Goal: Book appointment/travel/reservation

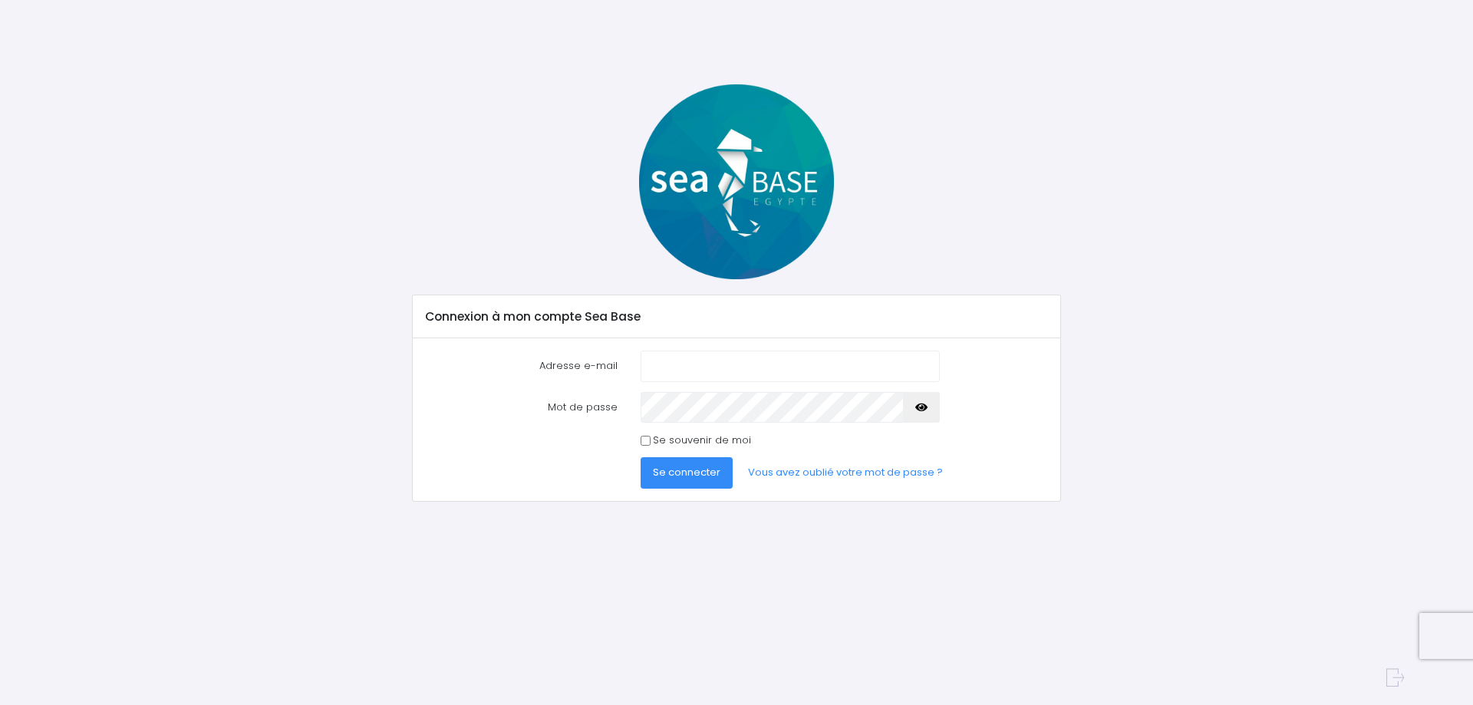
click at [662, 369] on input "Adresse e-mail" at bounding box center [790, 366] width 299 height 31
type input "[EMAIL_ADDRESS][DOMAIN_NAME]"
click at [687, 464] on button "Se connecter" at bounding box center [687, 472] width 92 height 31
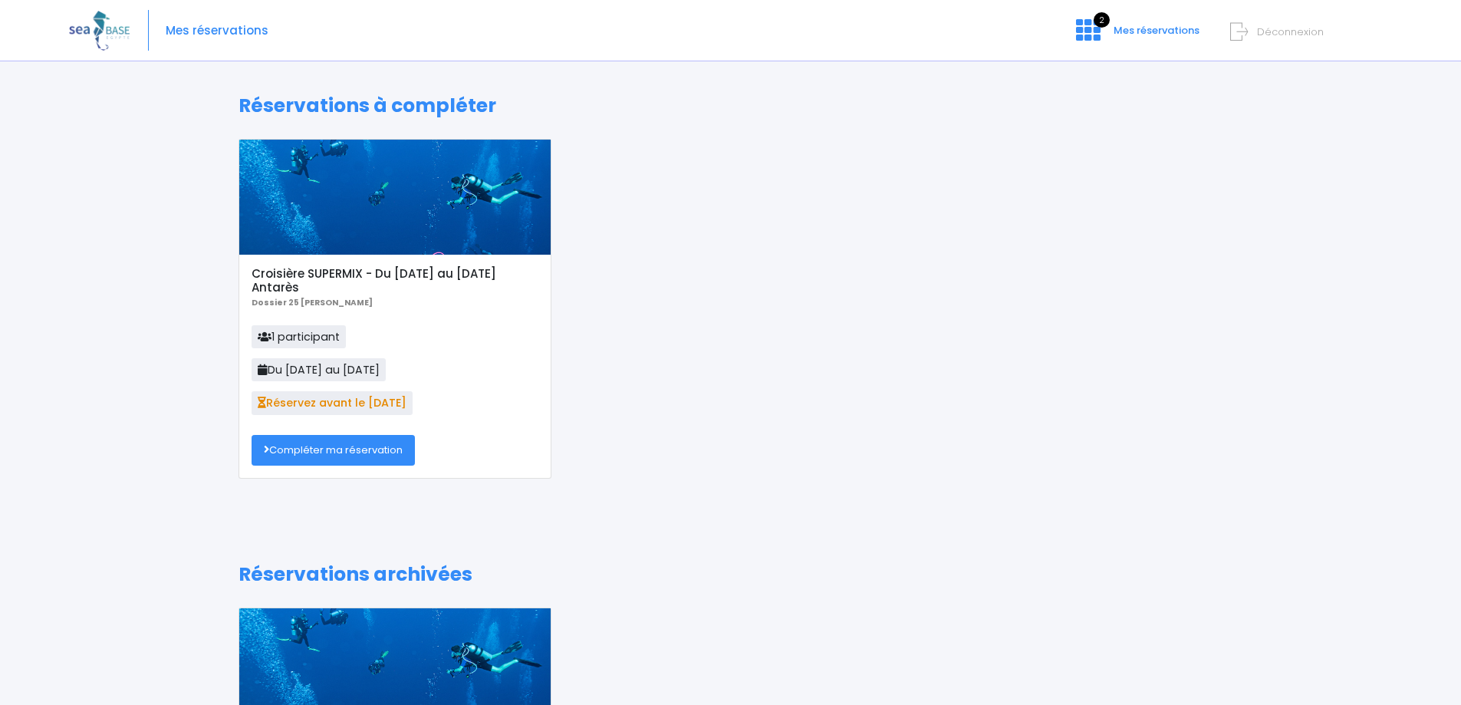
click at [393, 450] on link "Compléter ma réservation" at bounding box center [333, 450] width 163 height 31
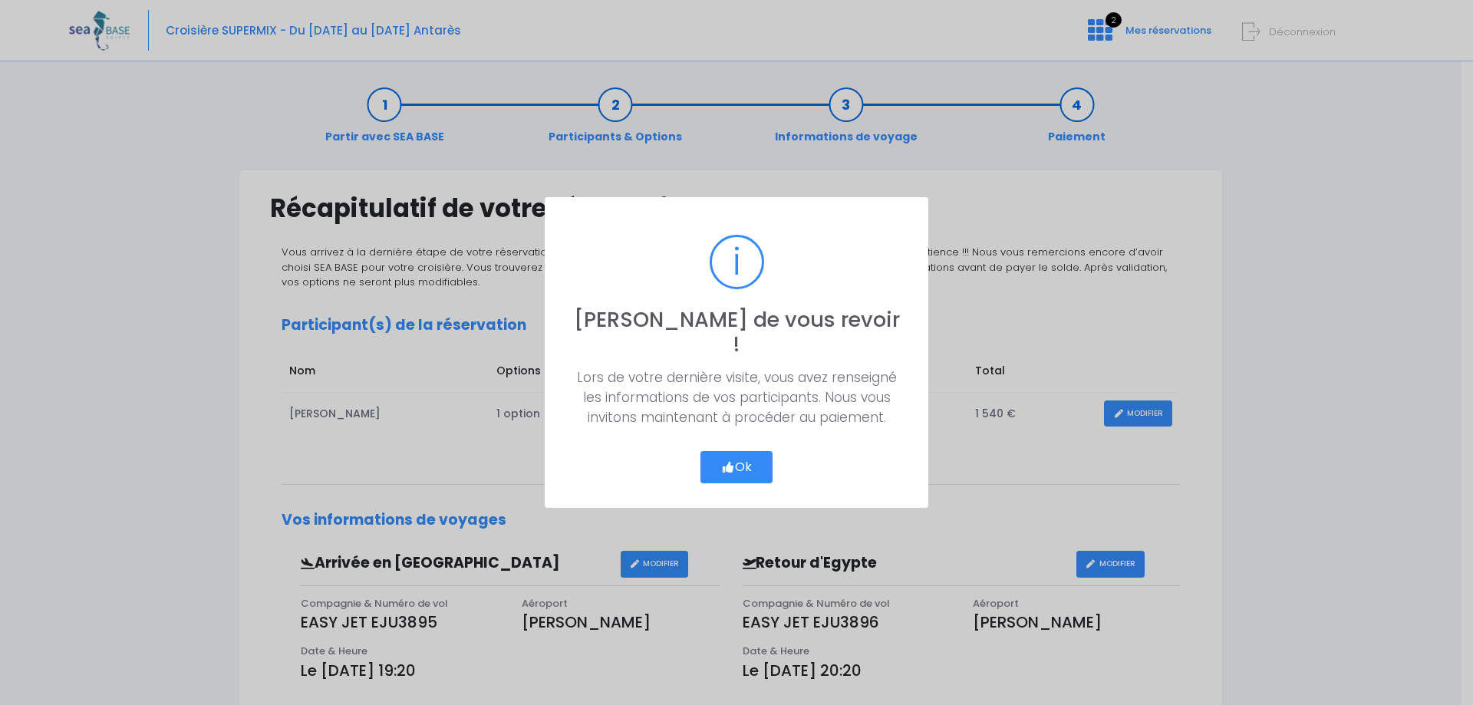
click at [736, 456] on button "Ok" at bounding box center [736, 467] width 72 height 32
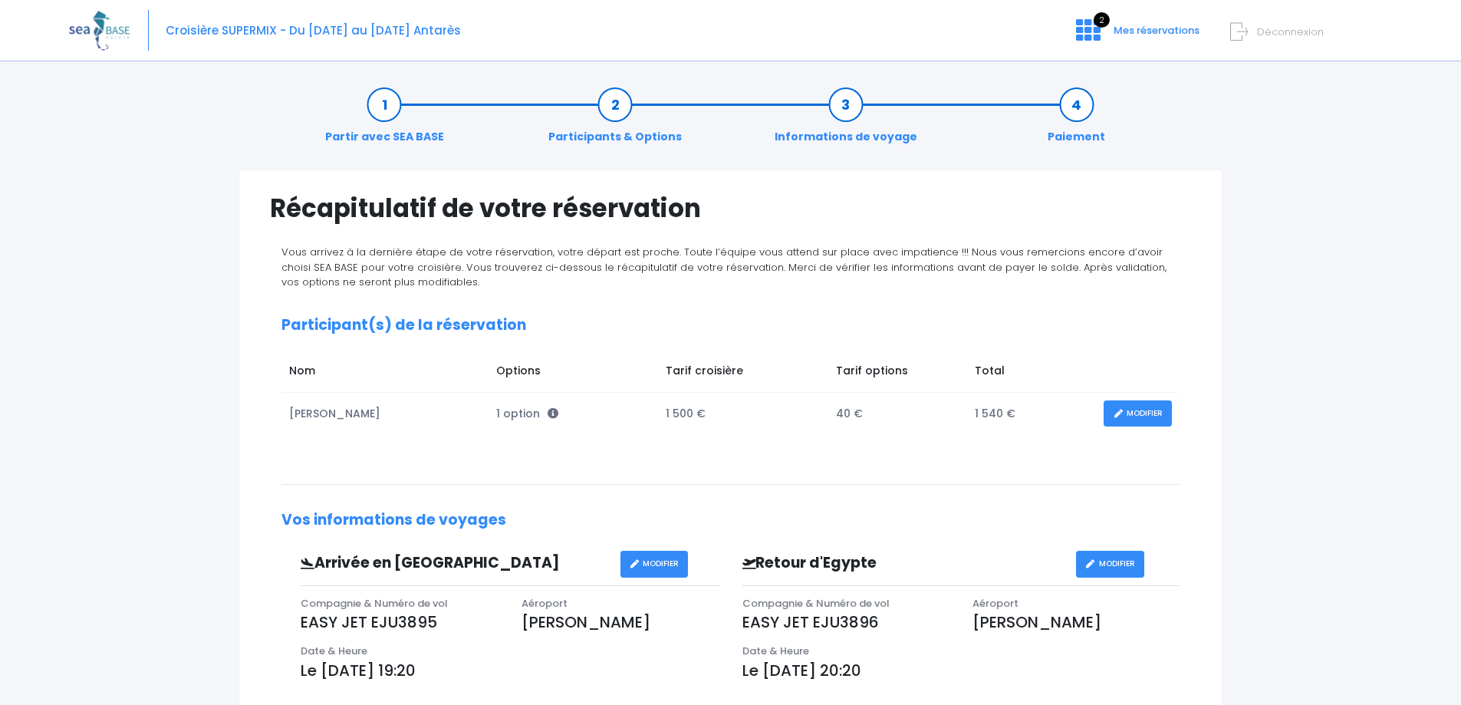
click at [1143, 404] on link "MODIFIER" at bounding box center [1138, 413] width 68 height 27
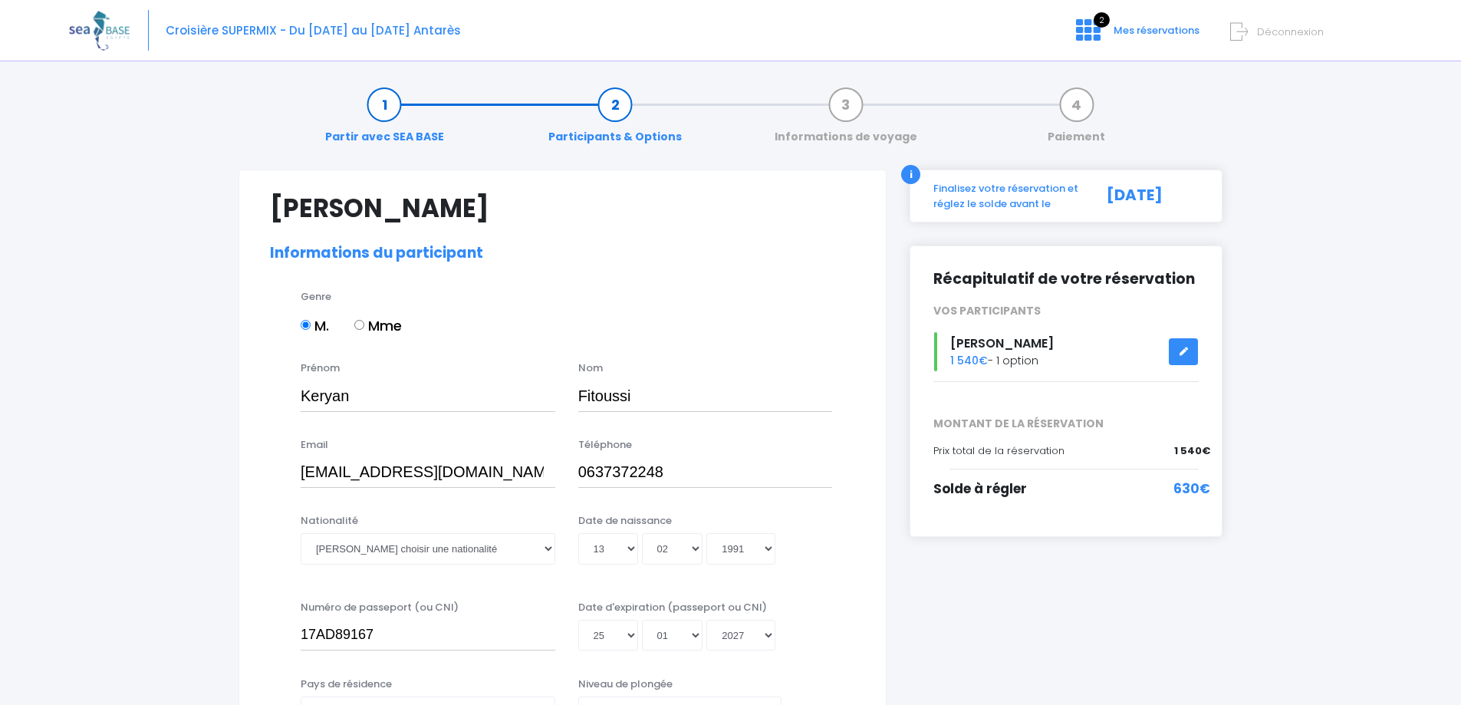
select select "MF1"
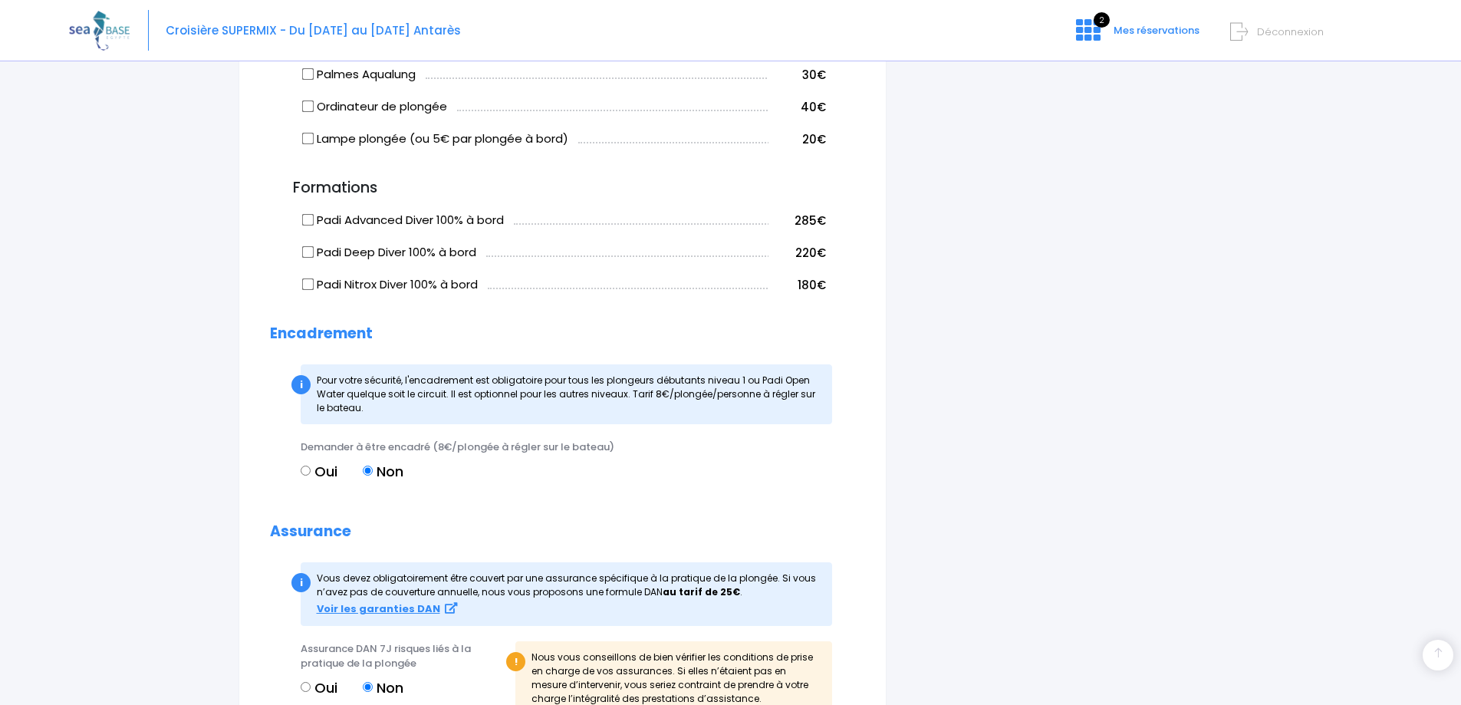
scroll to position [1458, 0]
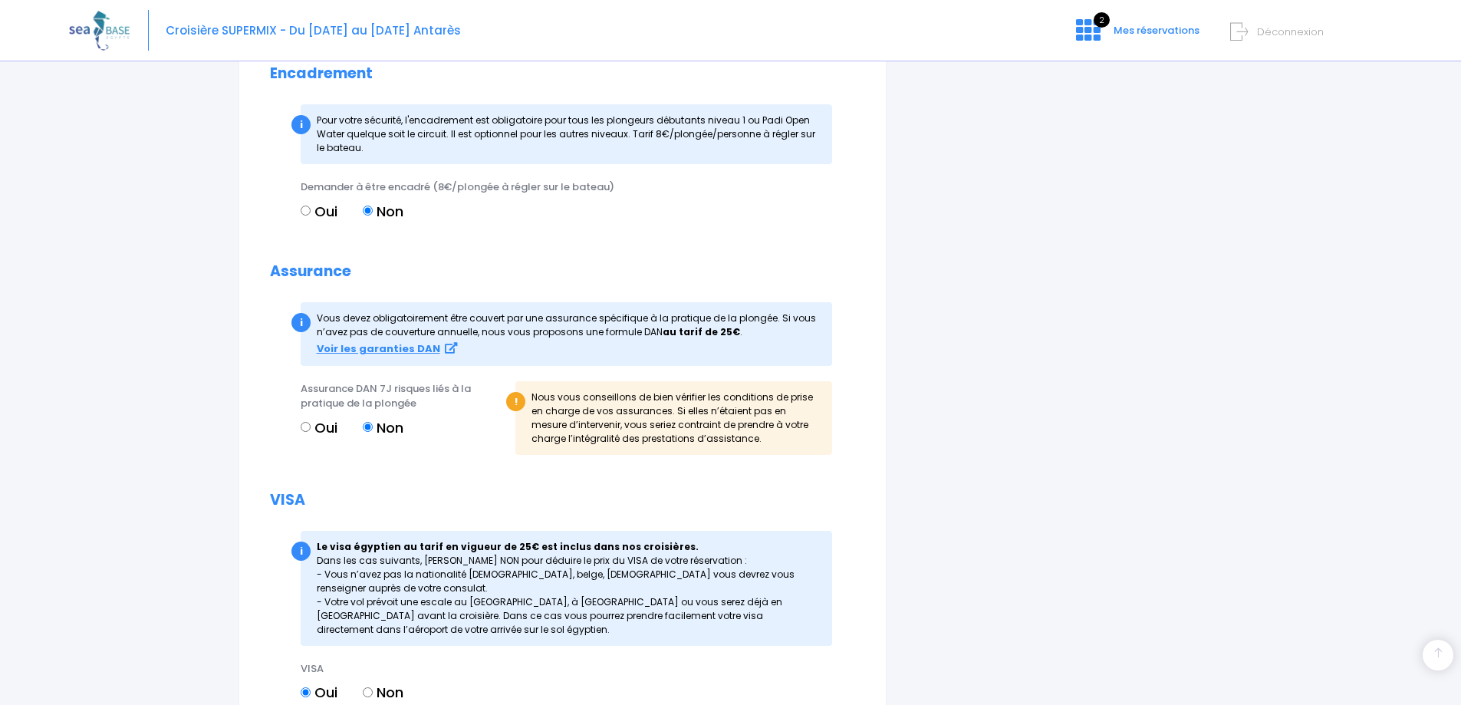
click at [311, 431] on label "Oui" at bounding box center [319, 427] width 37 height 21
click at [311, 431] on input "Oui" at bounding box center [306, 427] width 10 height 10
radio input "true"
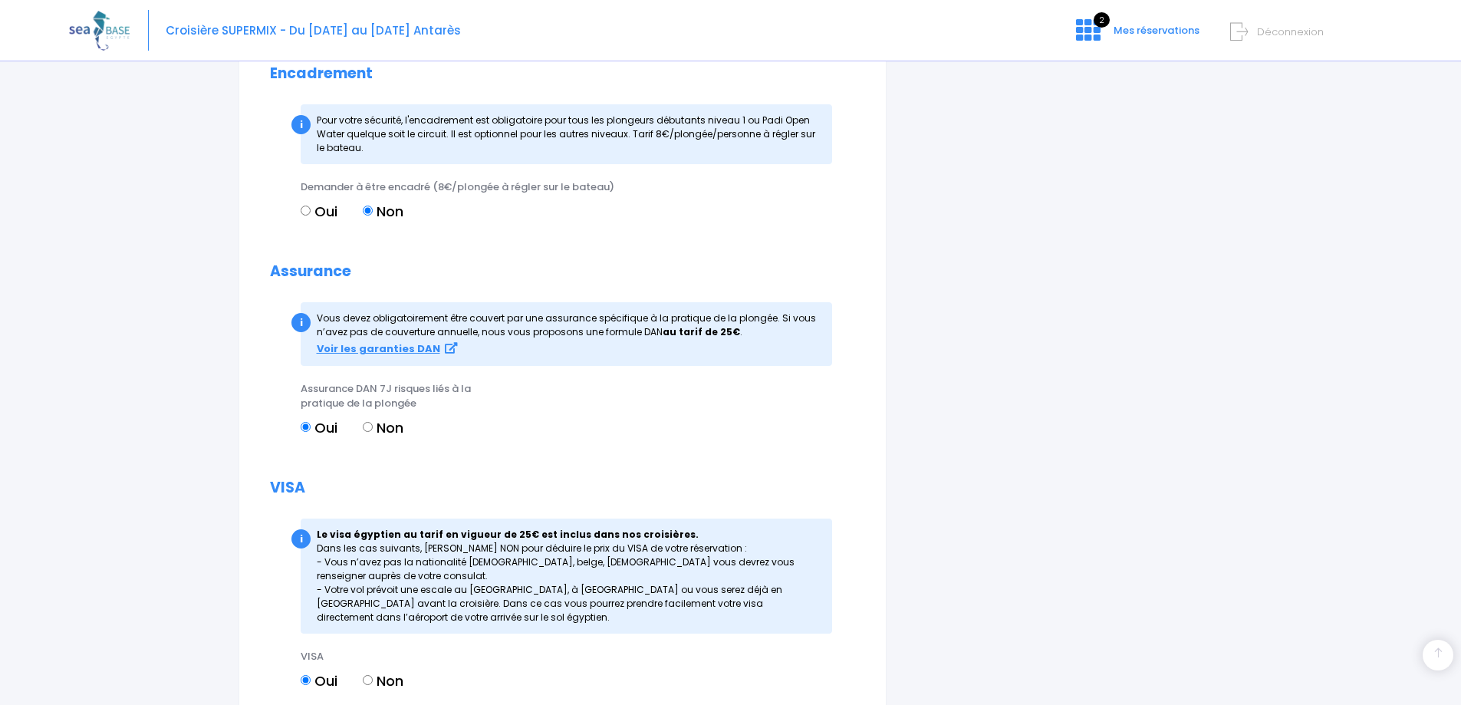
click at [440, 451] on div "Assurance DAN 7J risques liés à la pratique de la plongée Oui Non" at bounding box center [402, 417] width 226 height 72
click at [374, 427] on label "Non" at bounding box center [383, 427] width 41 height 21
click at [373, 427] on input "Non" at bounding box center [368, 427] width 10 height 10
radio input "true"
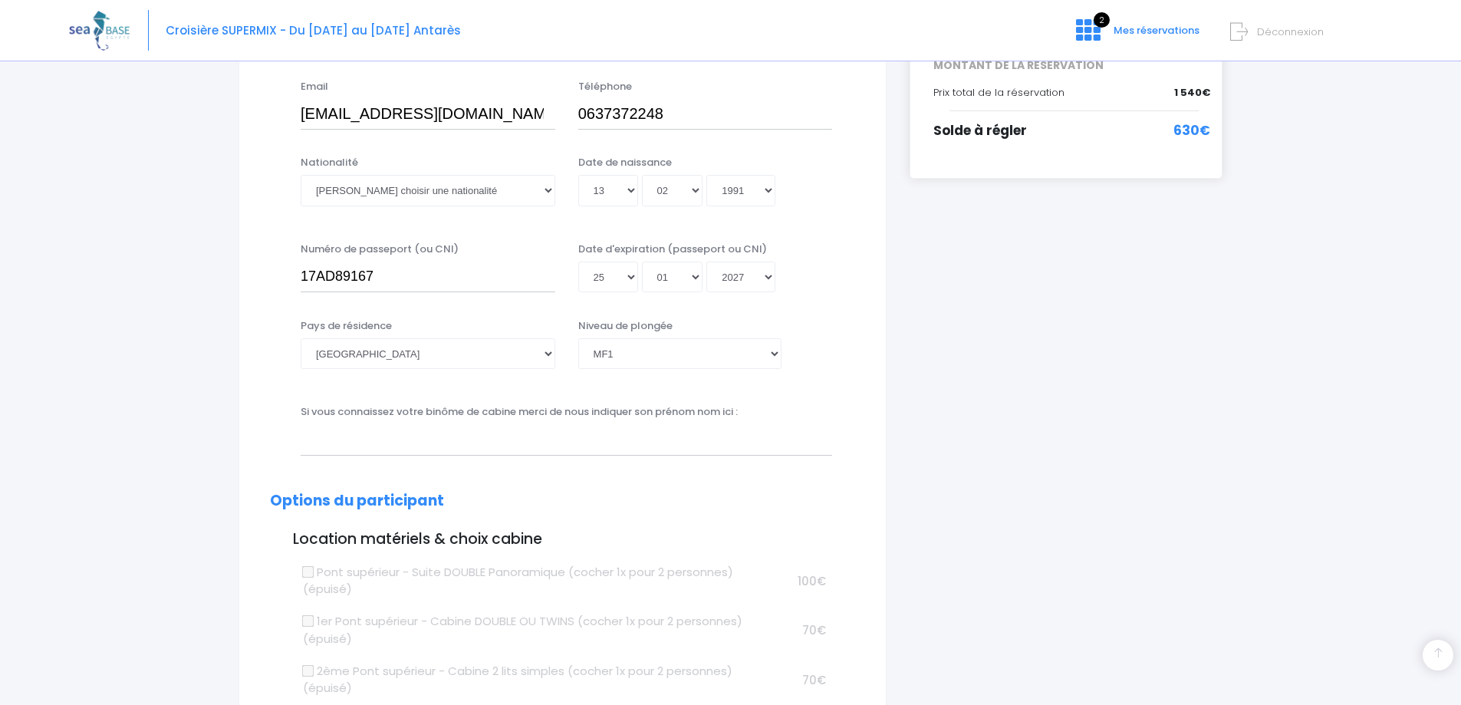
scroll to position [323, 0]
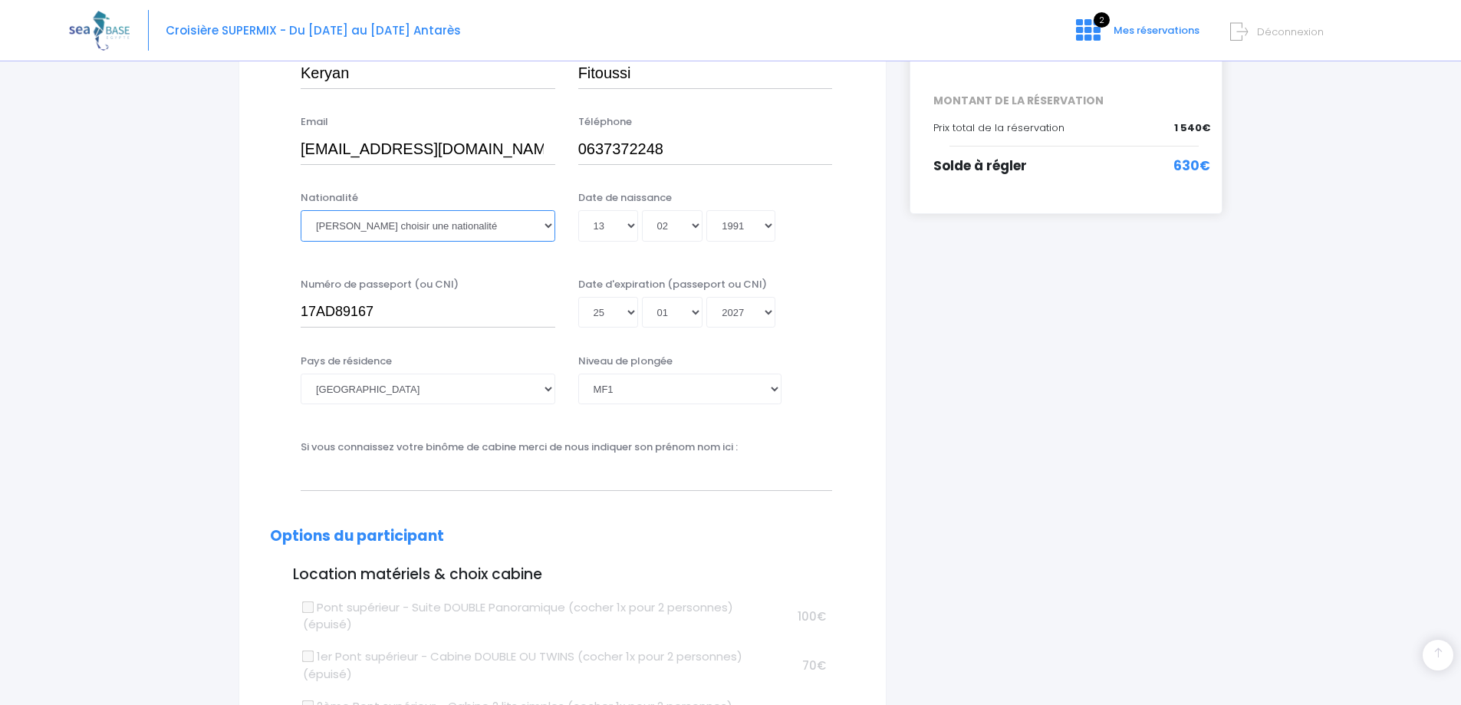
click at [519, 225] on select "Veuillez choisir une nationalité Afghane Albanaise Algerienne Allemande America…" at bounding box center [428, 225] width 255 height 31
select select "Française"
click at [301, 210] on select "Veuillez choisir une nationalité Afghane Albanaise Algerienne Allemande America…" at bounding box center [428, 225] width 255 height 31
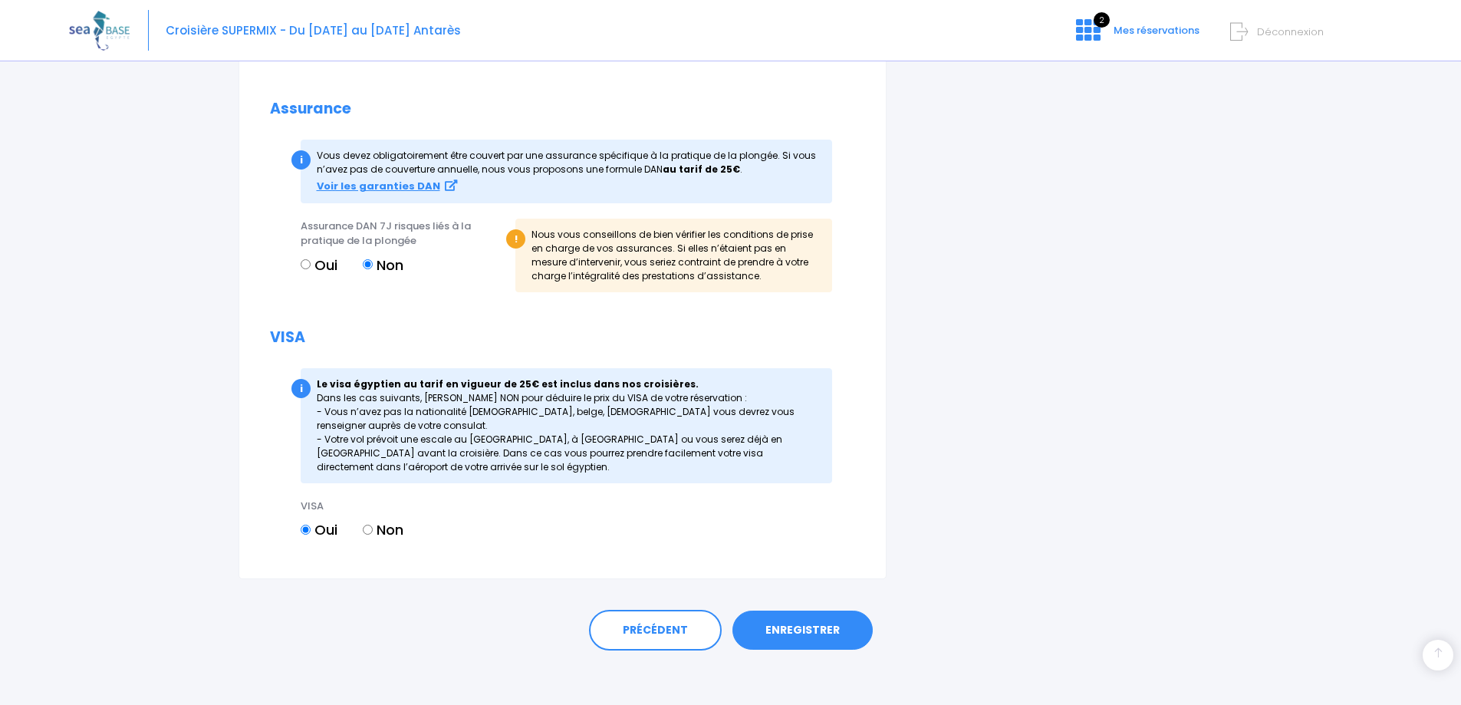
scroll to position [1627, 0]
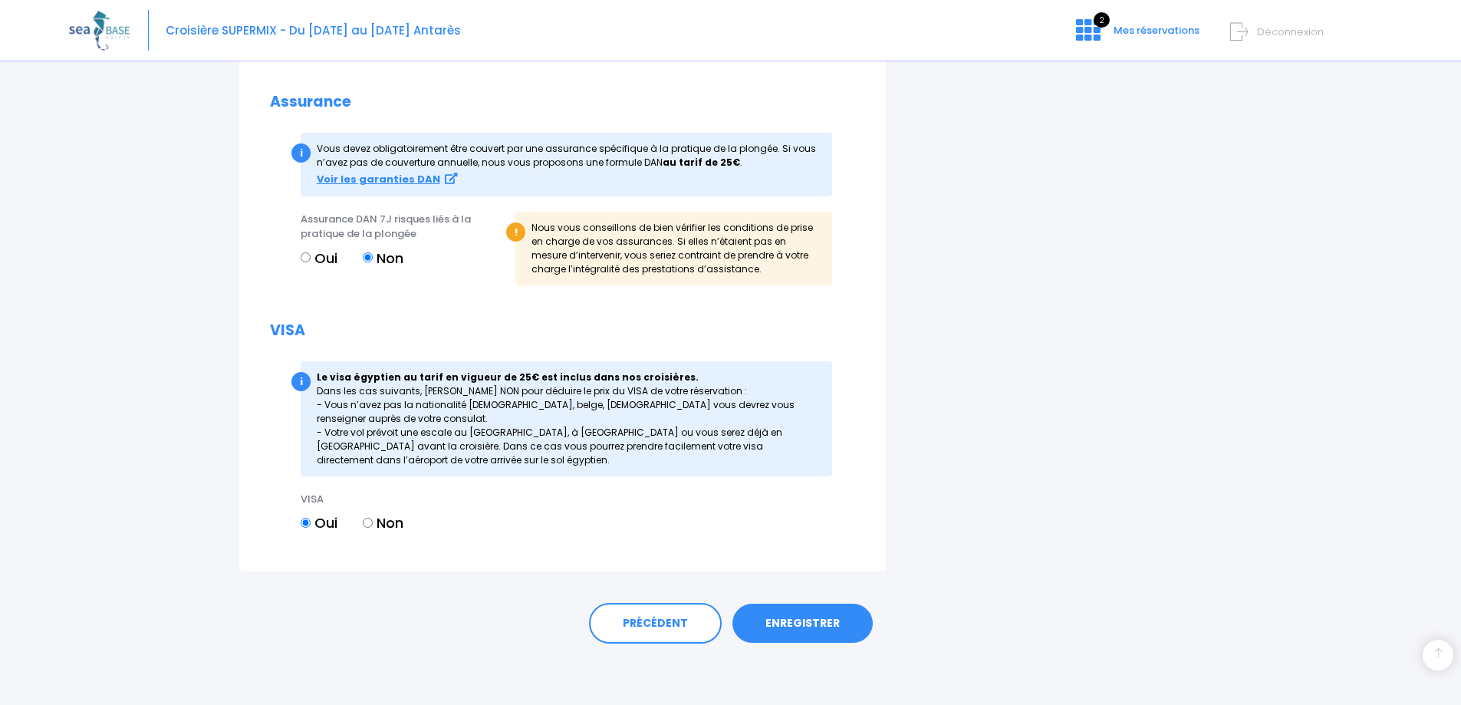
click at [825, 626] on link "ENREGISTRER" at bounding box center [803, 624] width 140 height 40
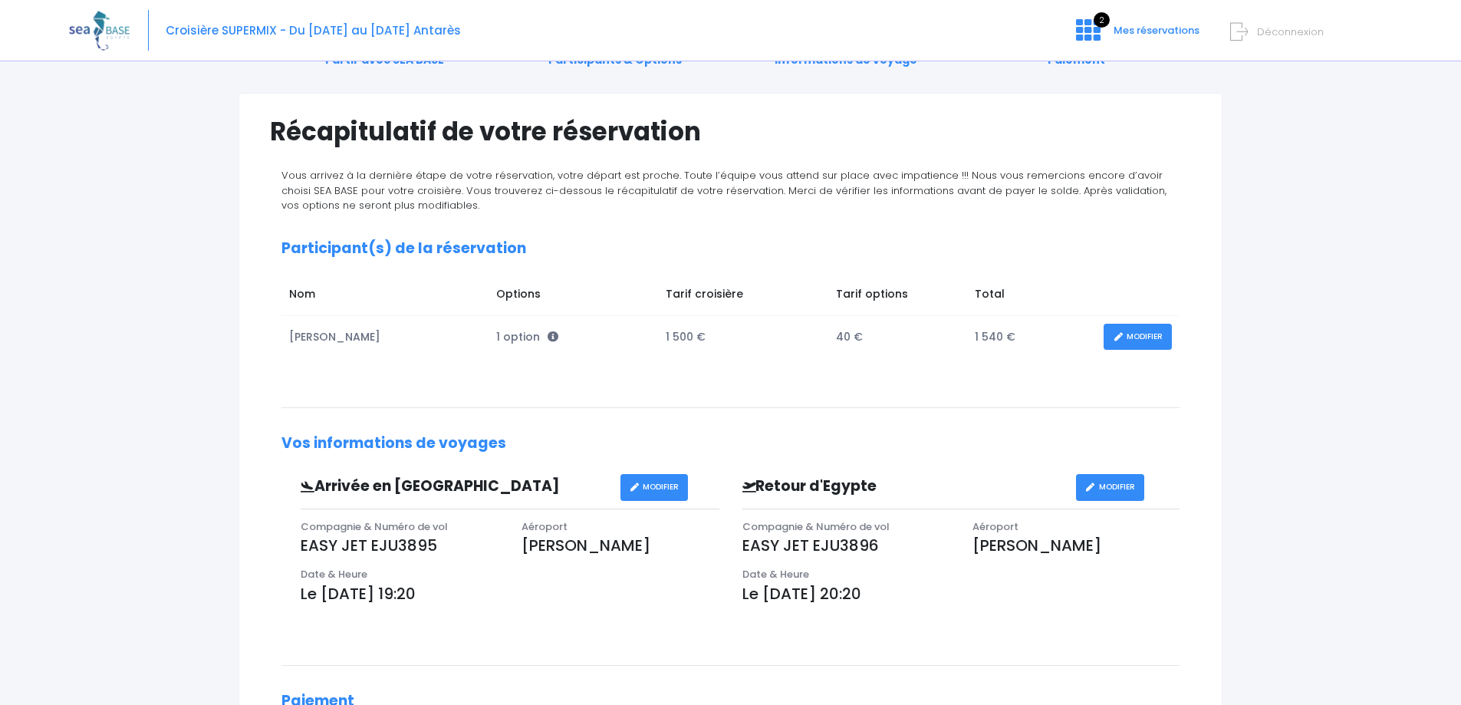
scroll to position [374, 0]
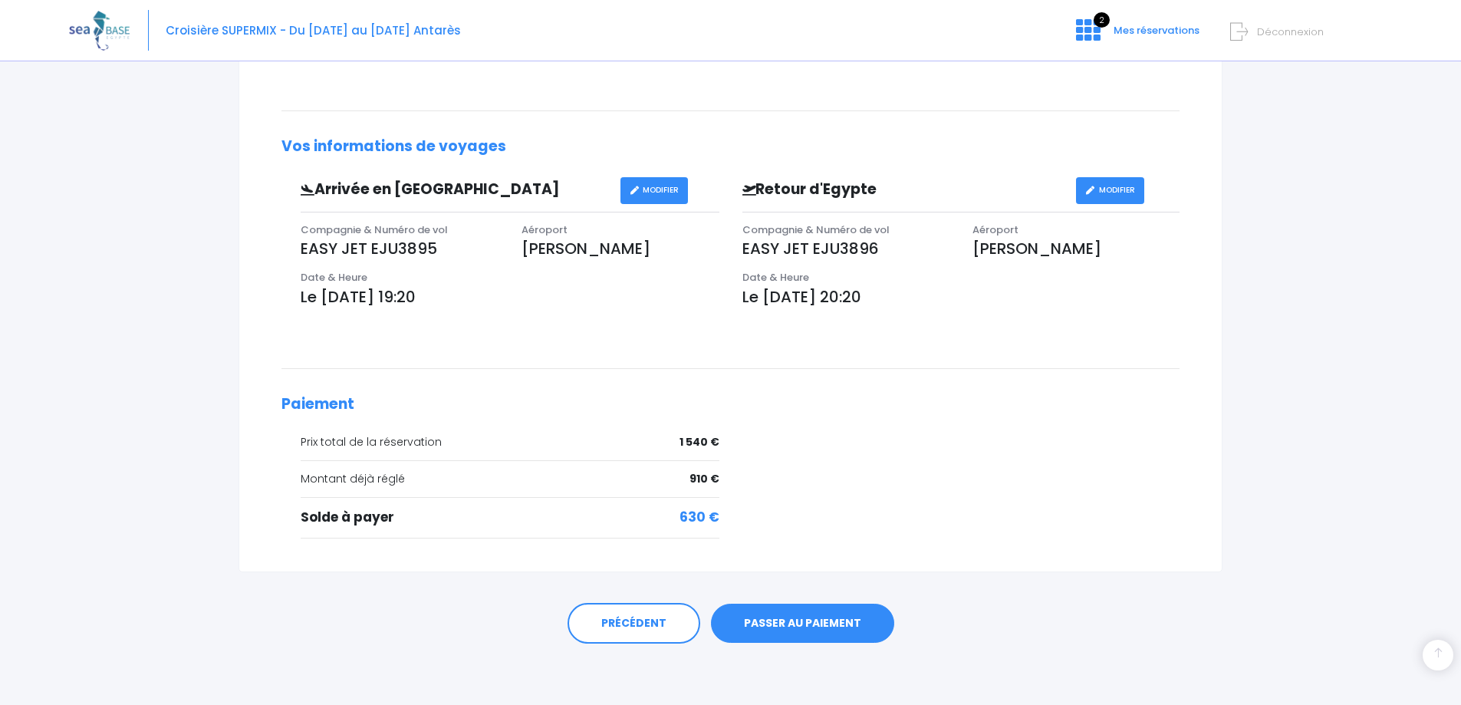
click at [832, 628] on link "PASSER AU PAIEMENT" at bounding box center [802, 624] width 183 height 40
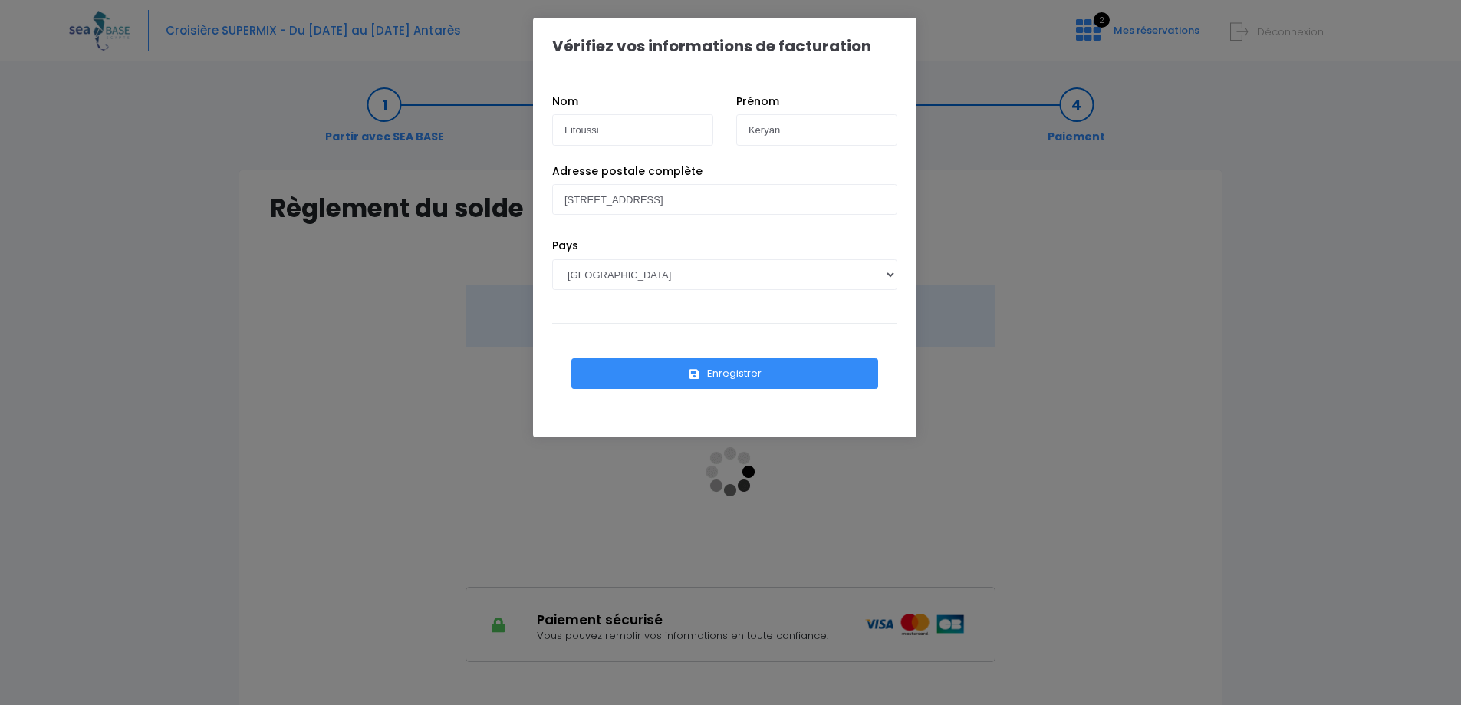
click at [711, 375] on button "Enregistrer" at bounding box center [725, 373] width 307 height 31
